Goal: Task Accomplishment & Management: Manage account settings

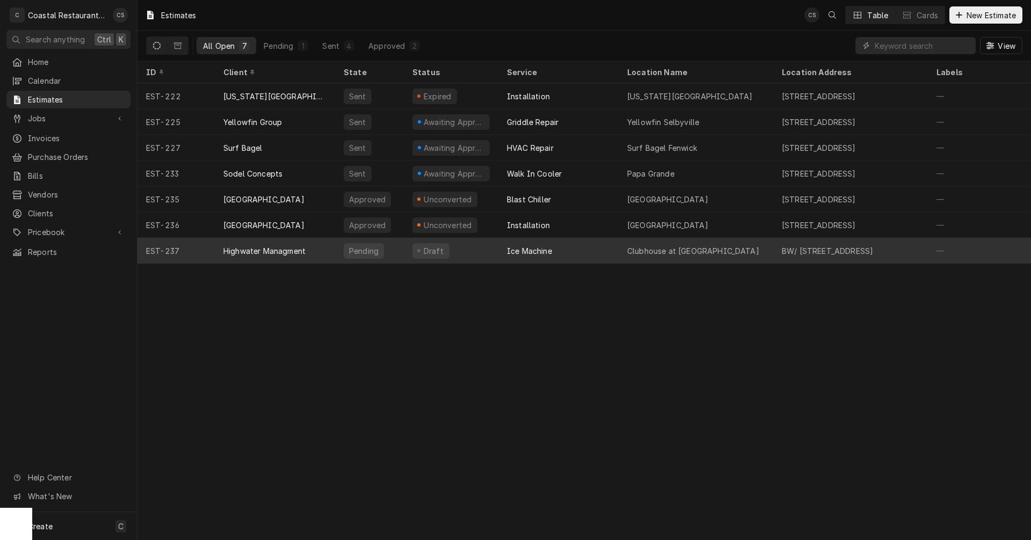
click at [307, 251] on div "Highwater Managment" at bounding box center [275, 251] width 120 height 26
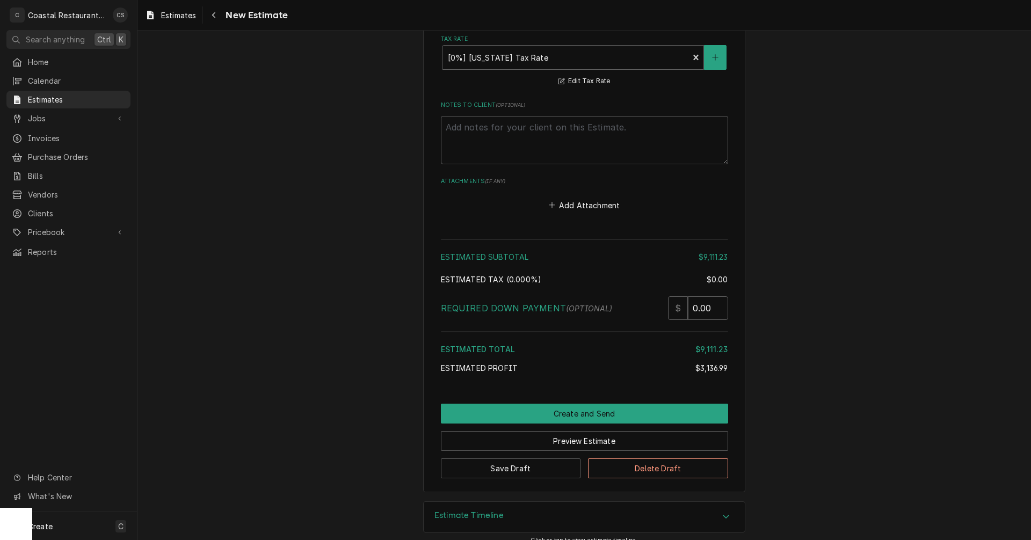
scroll to position [2526, 0]
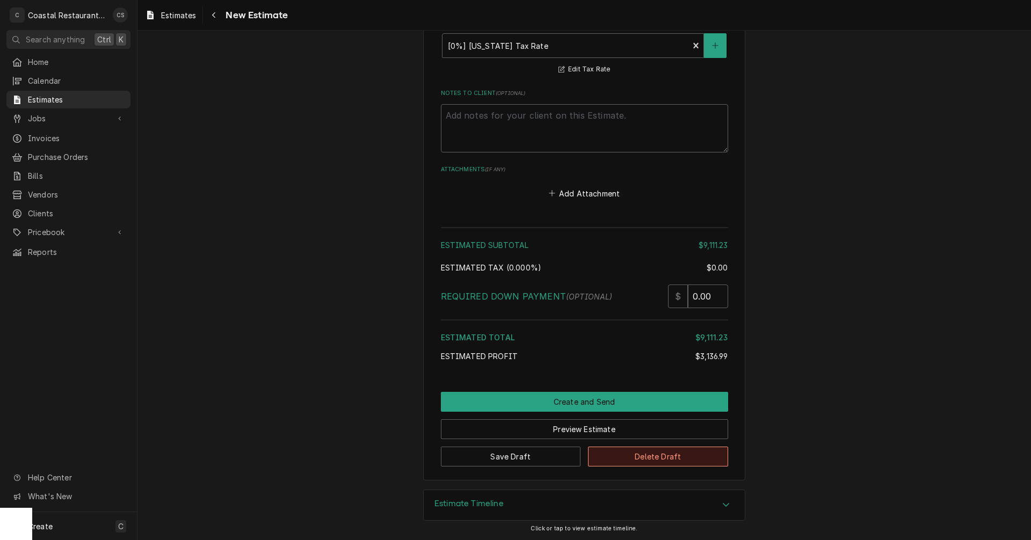
click at [643, 457] on button "Delete Draft" at bounding box center [658, 457] width 140 height 20
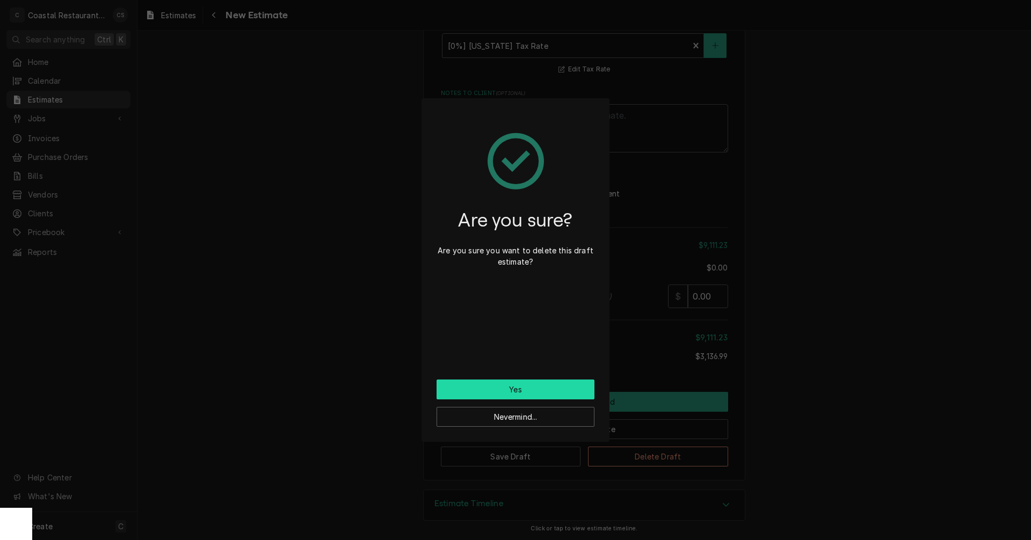
click at [509, 387] on button "Yes" at bounding box center [516, 390] width 158 height 20
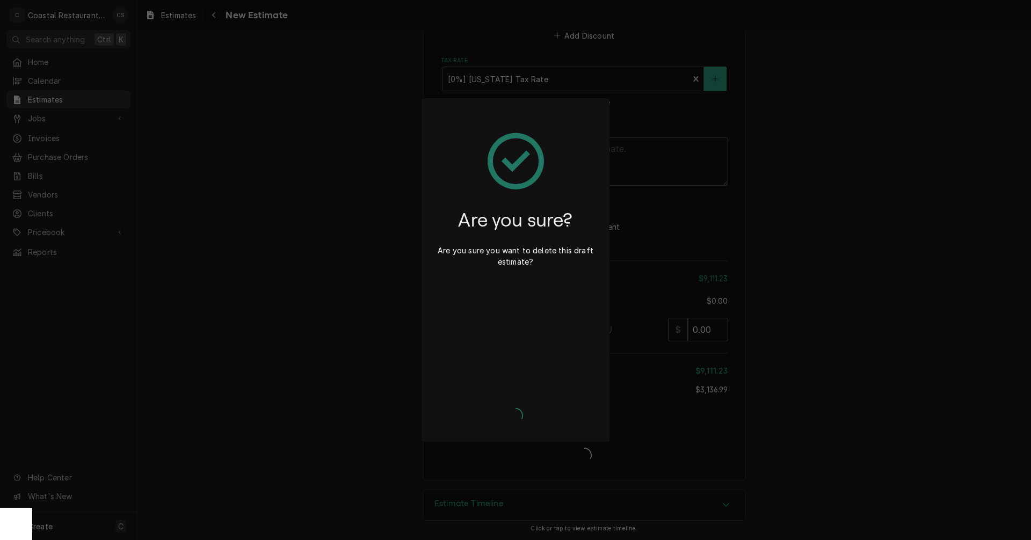
type textarea "x"
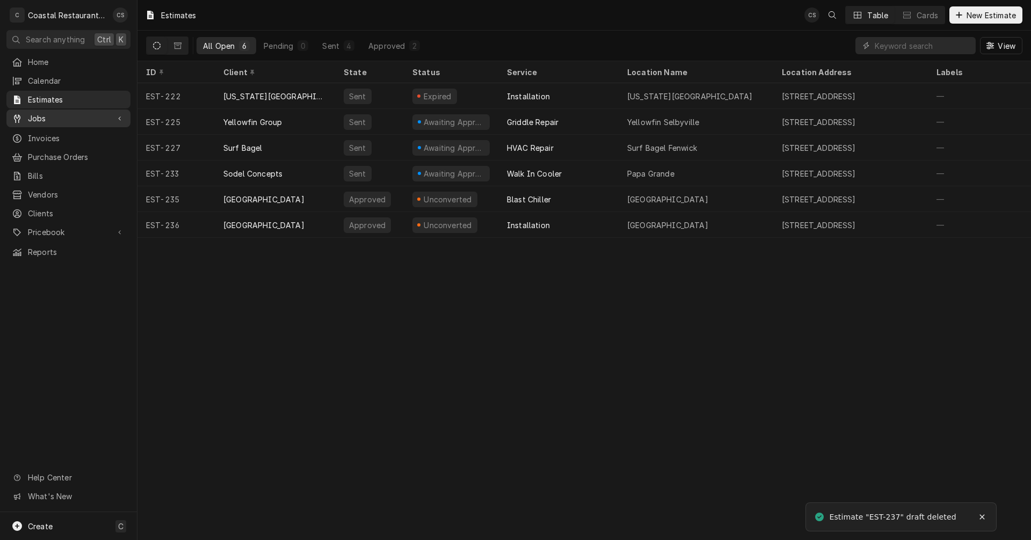
click at [62, 115] on span "Jobs" at bounding box center [68, 118] width 81 height 11
click at [67, 133] on span "Jobs" at bounding box center [76, 137] width 97 height 11
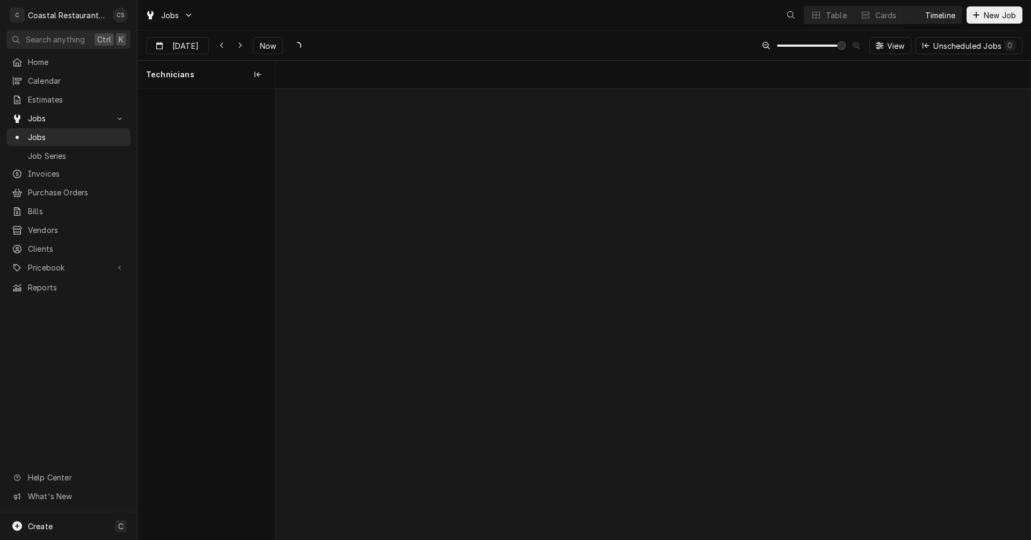
scroll to position [0, 14981]
